Goal: Transaction & Acquisition: Purchase product/service

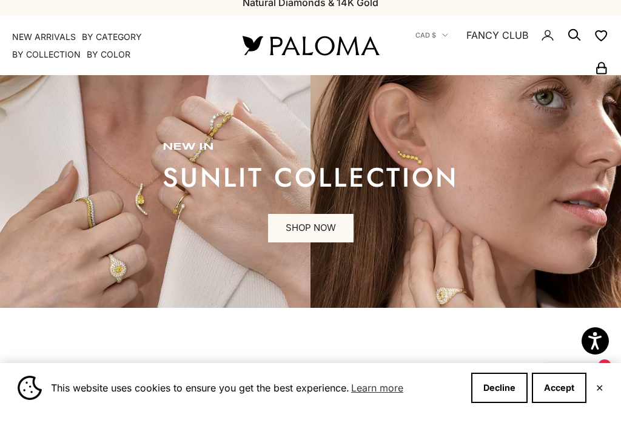
scroll to position [80, 0]
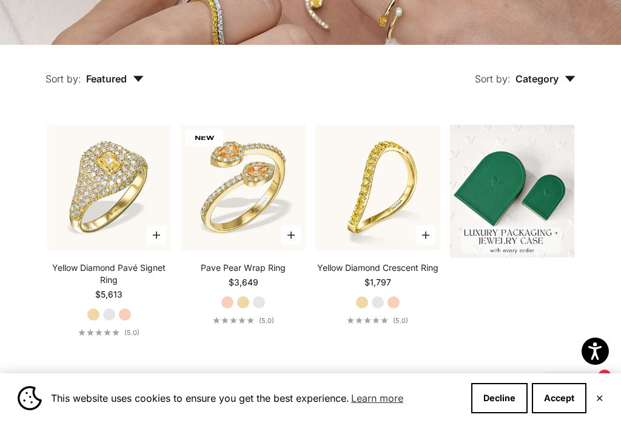
scroll to position [250, 0]
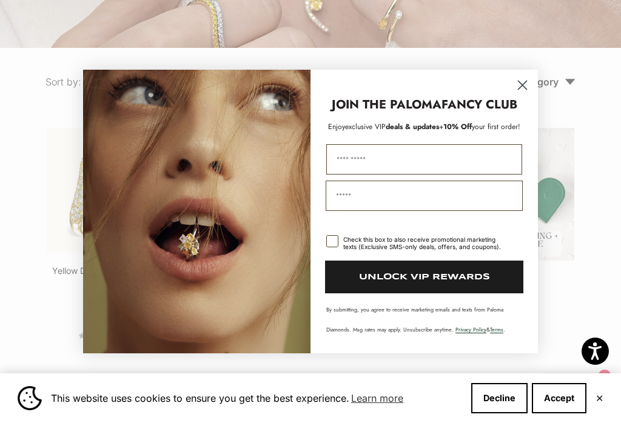
click at [525, 80] on circle "Close dialog" at bounding box center [523, 85] width 20 height 20
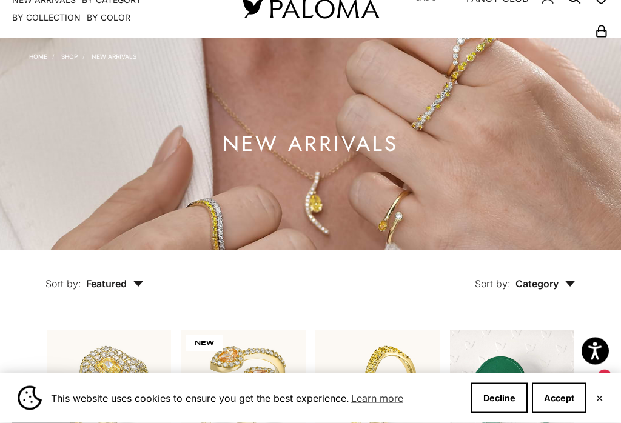
scroll to position [0, 0]
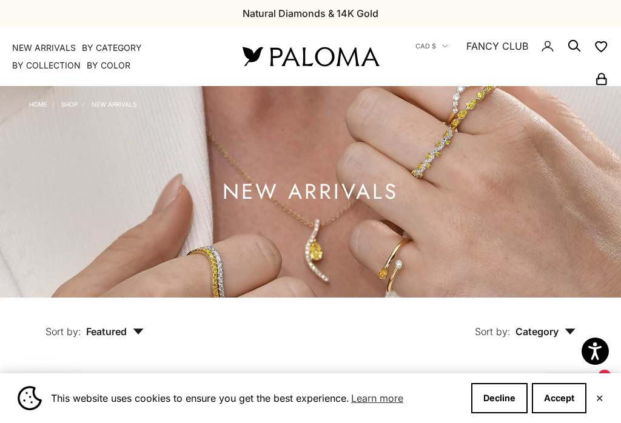
click at [441, 47] on button "CAD $" at bounding box center [432, 46] width 33 height 11
click at [446, 47] on icon "Secondary navigation" at bounding box center [445, 46] width 5 height 2
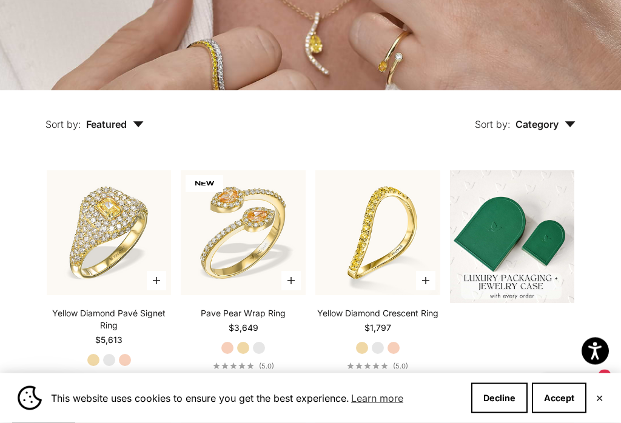
scroll to position [210, 0]
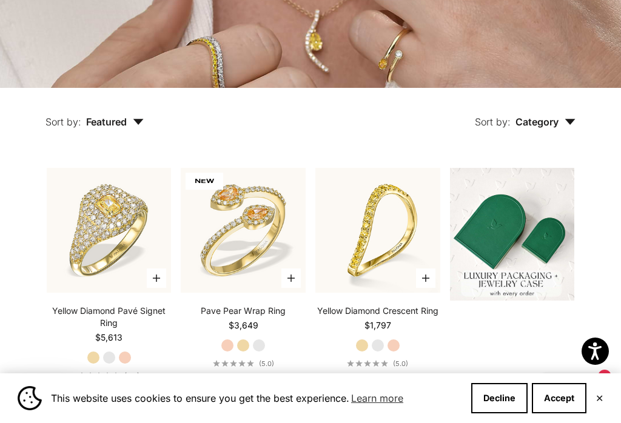
click at [571, 126] on icon "button" at bounding box center [570, 123] width 10 height 6
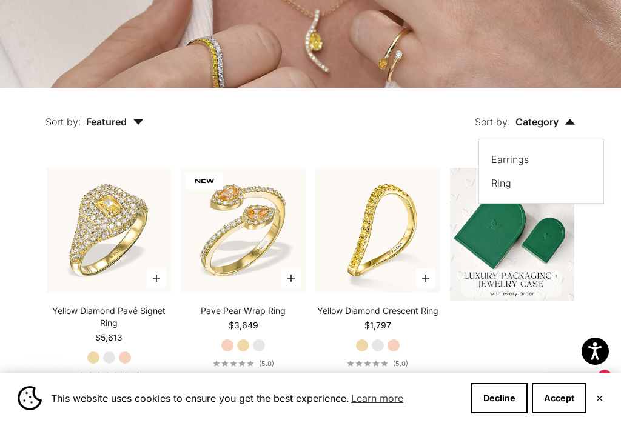
click at [514, 166] on label "Earrings" at bounding box center [510, 160] width 38 height 16
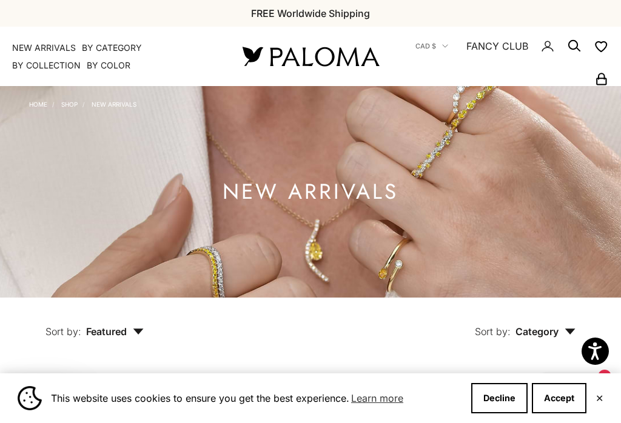
click at [30, 103] on link "Home" at bounding box center [38, 104] width 18 height 7
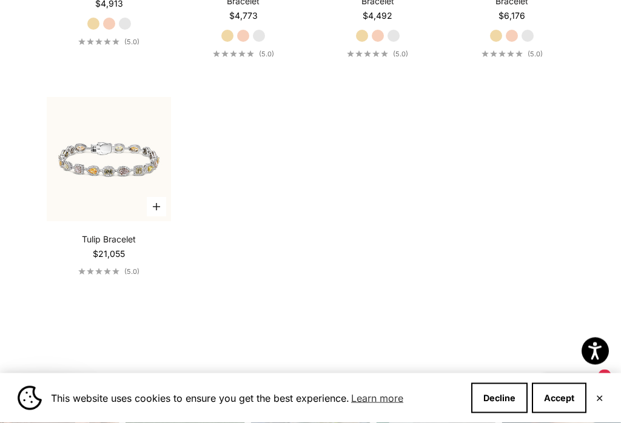
scroll to position [784, 0]
click at [127, 183] on img at bounding box center [109, 158] width 137 height 137
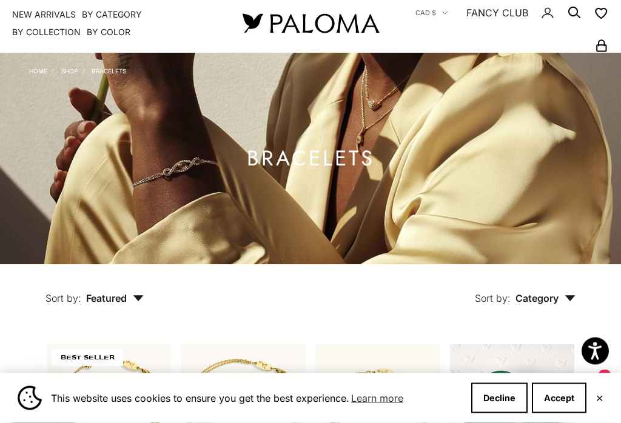
scroll to position [0, 0]
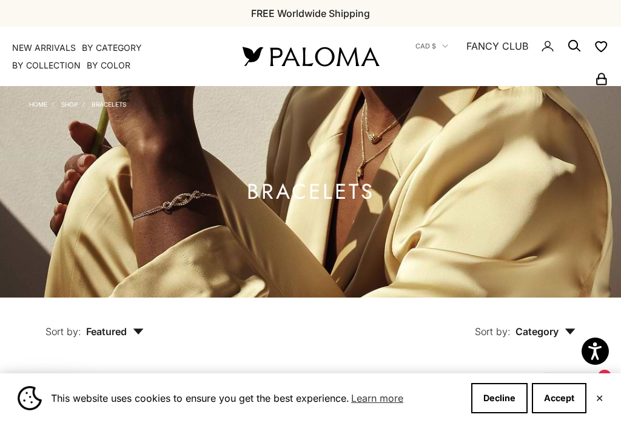
click at [69, 101] on link "Shop" at bounding box center [69, 104] width 16 height 7
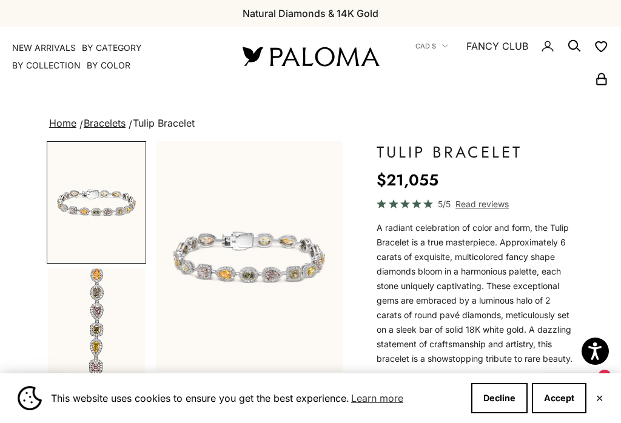
scroll to position [18, 0]
